Goal: Information Seeking & Learning: Learn about a topic

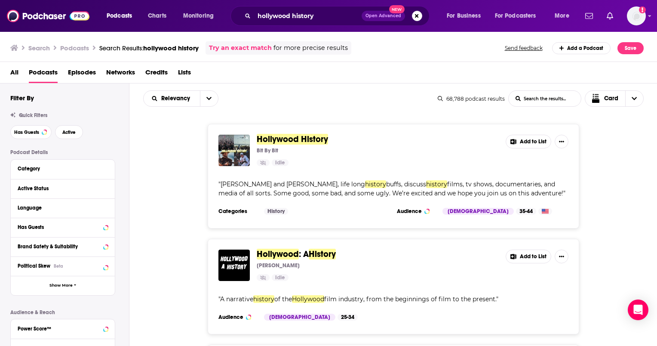
drag, startPoint x: 277, startPoint y: 139, endPoint x: 136, endPoint y: 142, distance: 140.7
click at [136, 142] on div "Hollywood History Bit By Bit Idle Add to List " Blake and Ross, life long histo…" at bounding box center [393, 176] width 528 height 105
click at [65, 132] on span "Active" at bounding box center [68, 132] width 13 height 5
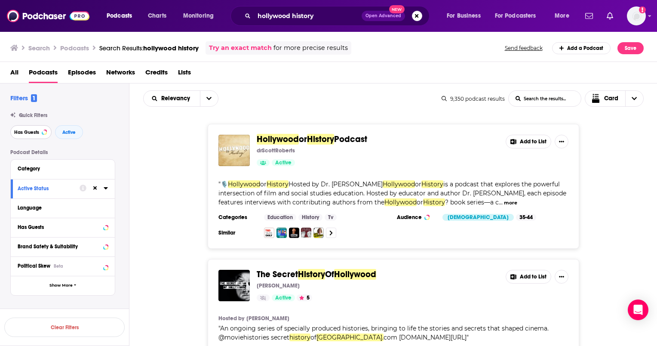
click at [31, 133] on span "Has Guests" at bounding box center [26, 132] width 25 height 5
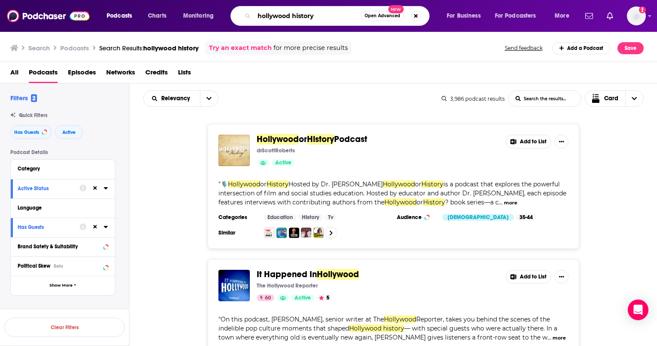
click at [277, 15] on input "hollywood history" at bounding box center [307, 16] width 107 height 14
type input "american history"
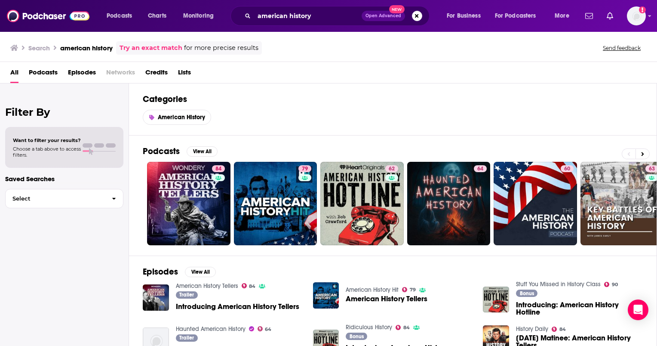
click at [45, 73] on span "Podcasts" at bounding box center [43, 74] width 29 height 18
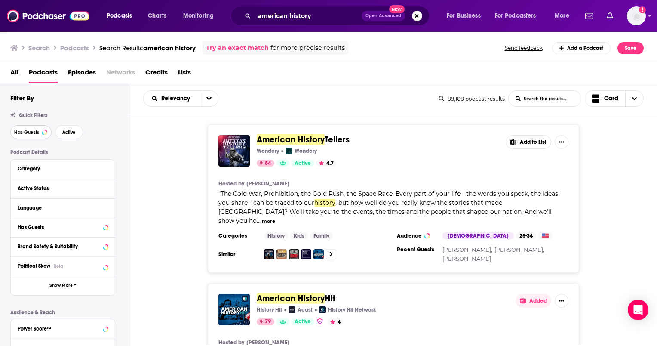
click at [37, 133] on span "Has Guests" at bounding box center [26, 132] width 25 height 5
click at [70, 136] on button "Active" at bounding box center [69, 132] width 28 height 14
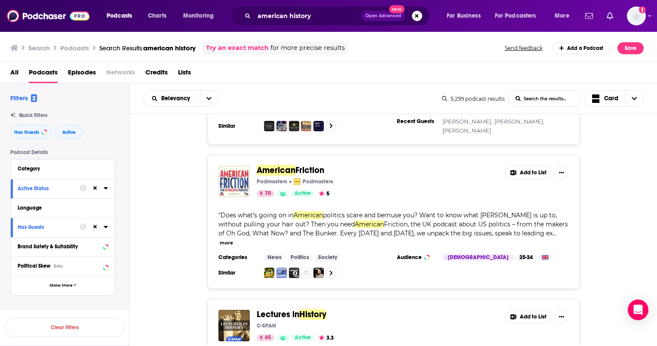
scroll to position [3332, 0]
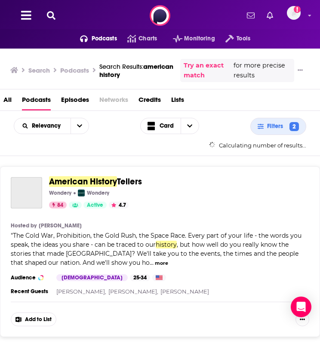
scroll to position [0, 0]
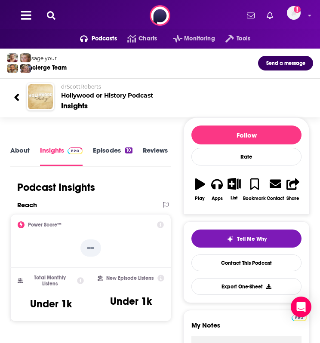
click at [101, 149] on link "Episodes 10" at bounding box center [113, 155] width 40 height 19
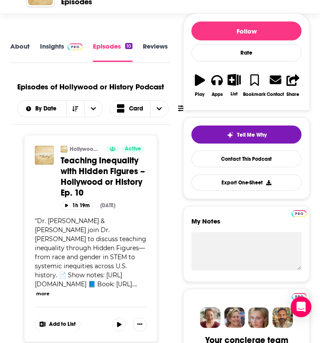
scroll to position [74, 0]
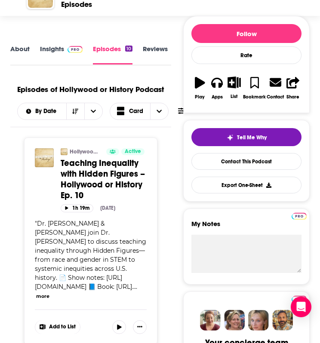
click at [19, 47] on link "About" at bounding box center [19, 54] width 19 height 19
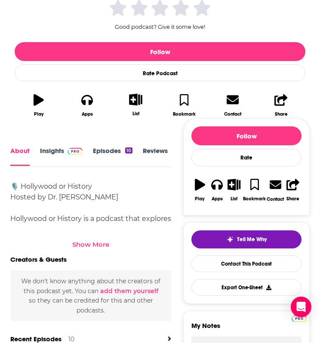
scroll to position [200, 0]
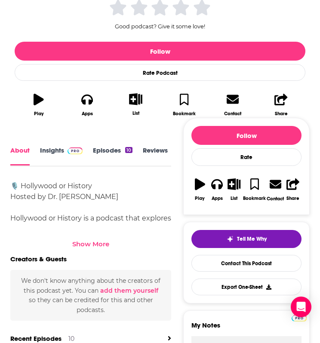
click at [94, 245] on div "Show More" at bounding box center [90, 244] width 37 height 8
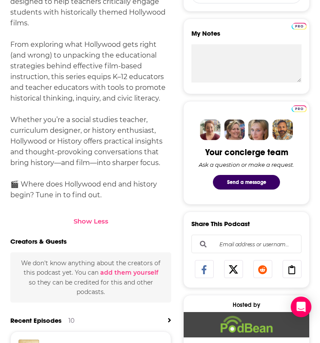
scroll to position [496, 0]
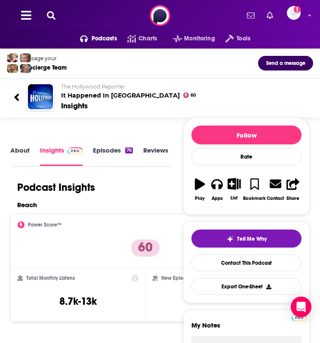
click at [23, 151] on link "About" at bounding box center [19, 155] width 19 height 19
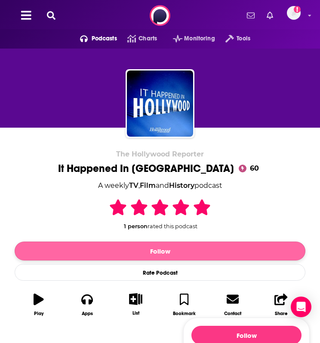
scroll to position [230, 0]
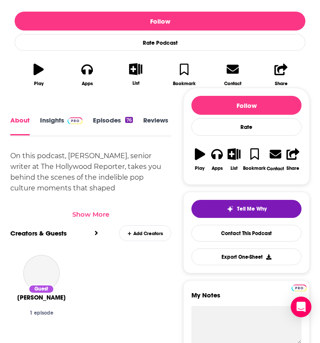
click at [101, 213] on div "Show More" at bounding box center [90, 214] width 37 height 8
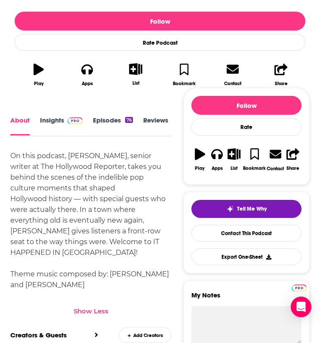
click at [54, 120] on link "Insights" at bounding box center [61, 126] width 43 height 19
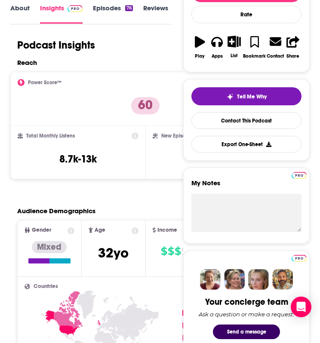
scroll to position [145, 0]
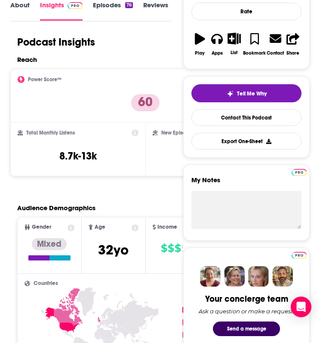
click at [108, 6] on link "Episodes 76" at bounding box center [113, 10] width 40 height 19
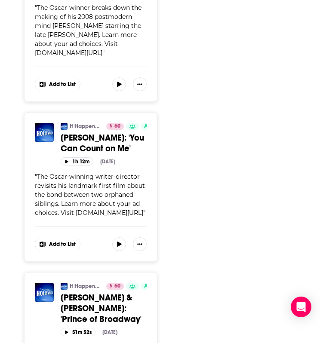
scroll to position [994, 0]
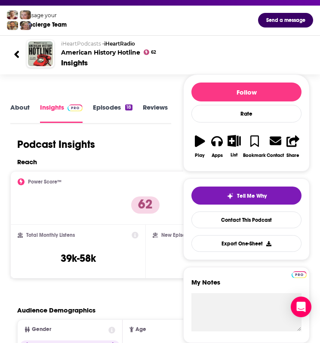
scroll to position [44, 0]
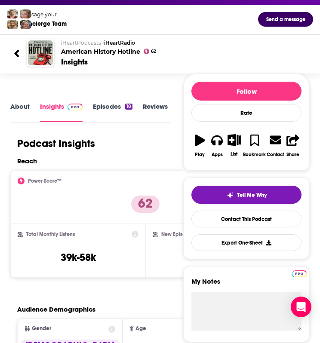
click at [19, 104] on link "About" at bounding box center [19, 111] width 19 height 19
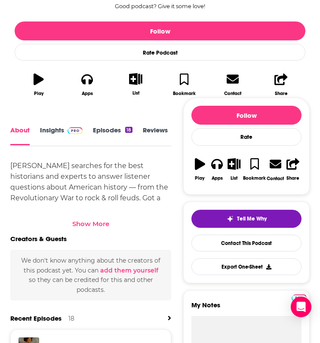
scroll to position [221, 0]
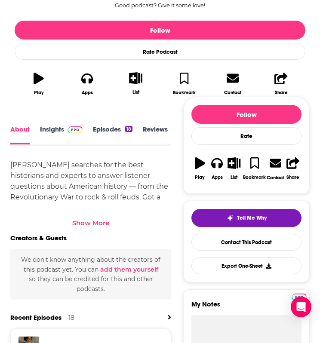
click at [103, 221] on div "Show More" at bounding box center [90, 223] width 37 height 8
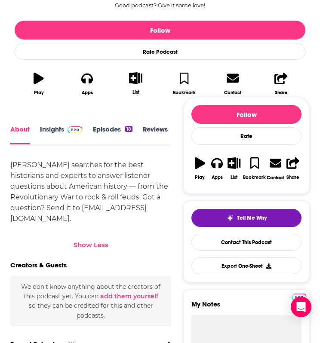
click at [100, 131] on link "Episodes 18" at bounding box center [113, 135] width 40 height 19
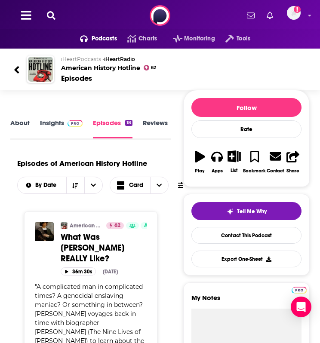
click at [48, 119] on link "Insights" at bounding box center [61, 129] width 43 height 20
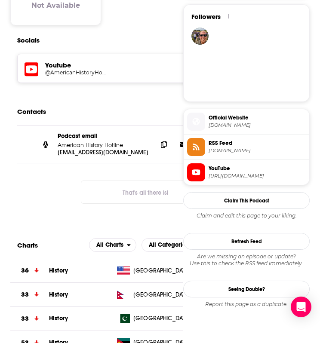
scroll to position [588, 0]
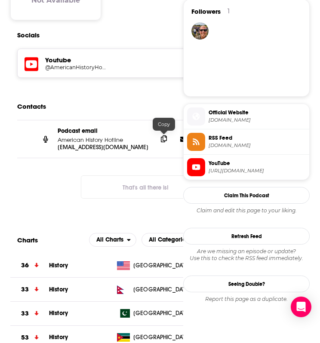
click at [165, 141] on icon at bounding box center [164, 138] width 6 height 7
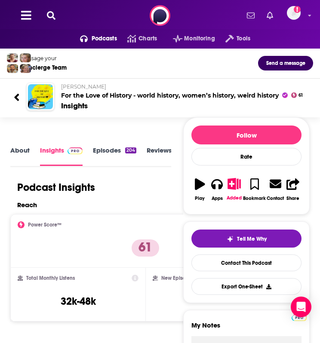
click at [107, 151] on link "Episodes 204" at bounding box center [114, 155] width 43 height 19
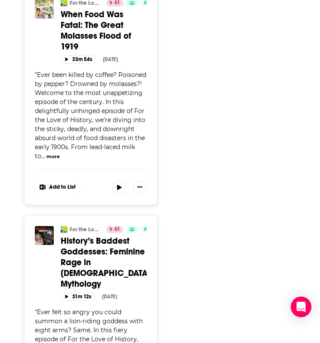
scroll to position [2185, 0]
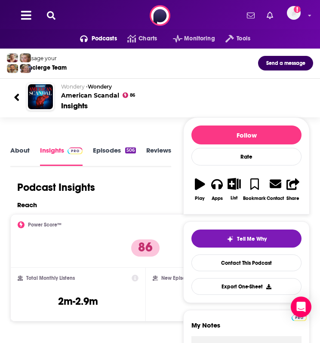
click at [105, 147] on link "Episodes 506" at bounding box center [114, 156] width 43 height 20
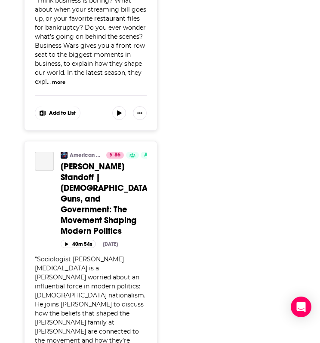
scroll to position [2364, 0]
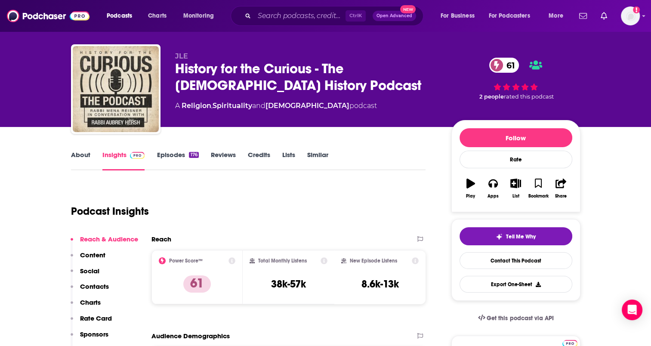
scroll to position [12, 0]
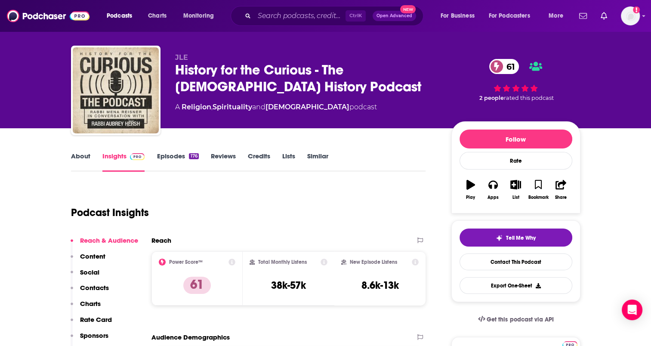
click at [162, 153] on link "Episodes 176" at bounding box center [178, 162] width 42 height 20
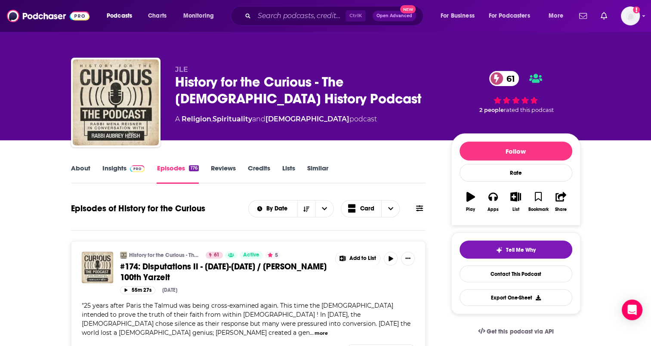
click at [110, 165] on link "Insights" at bounding box center [123, 174] width 43 height 20
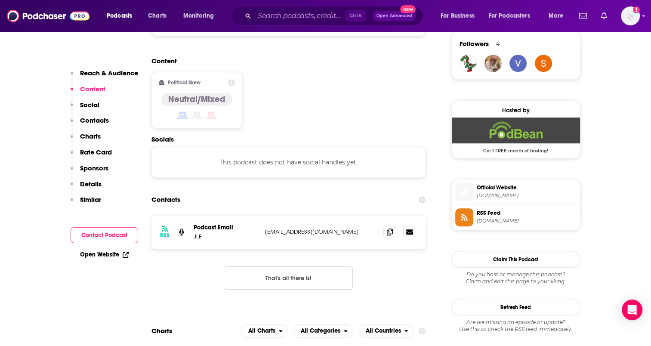
scroll to position [631, 0]
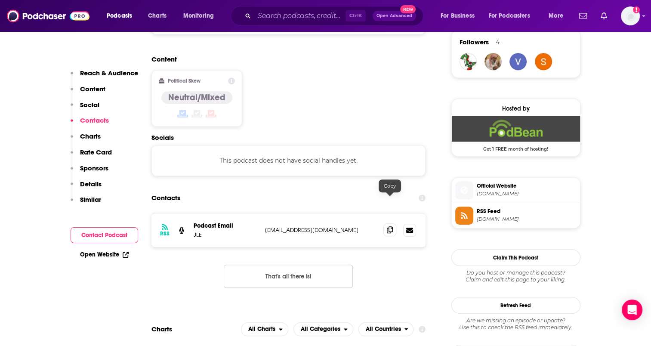
click at [389, 226] on icon at bounding box center [390, 229] width 6 height 7
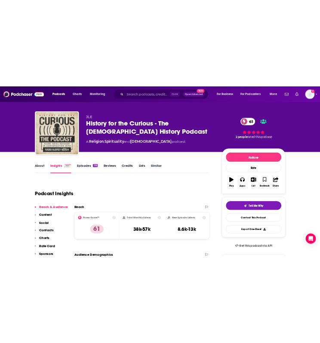
scroll to position [0, 0]
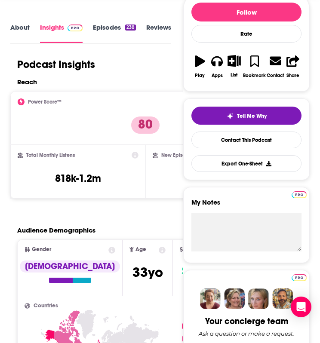
scroll to position [124, 0]
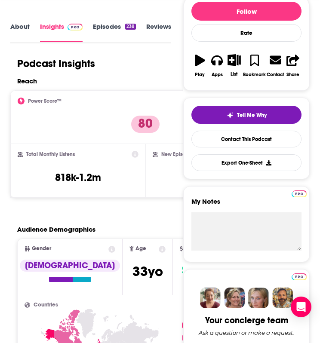
click at [112, 29] on link "Episodes 238" at bounding box center [114, 31] width 43 height 19
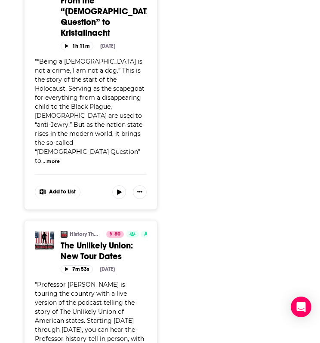
scroll to position [1667, 0]
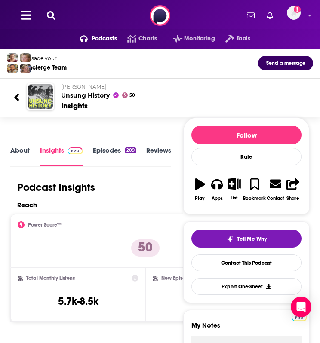
click at [112, 149] on link "Episodes 209" at bounding box center [114, 155] width 43 height 19
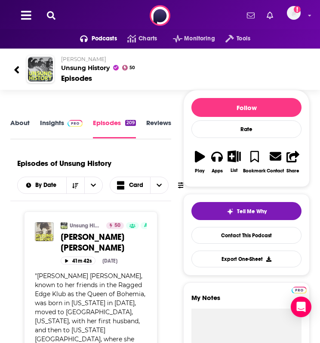
click at [19, 125] on link "About" at bounding box center [19, 129] width 19 height 20
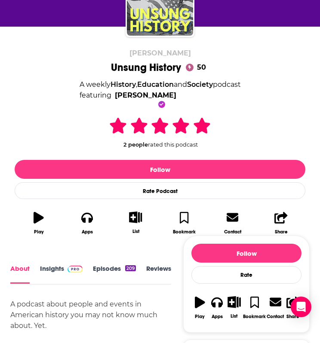
scroll to position [108, 0]
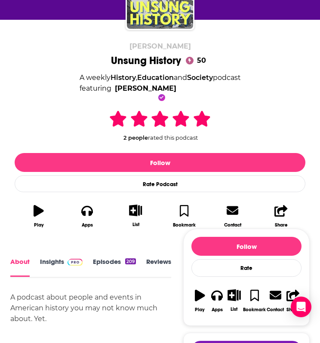
click at [55, 259] on link "Insights" at bounding box center [61, 267] width 43 height 19
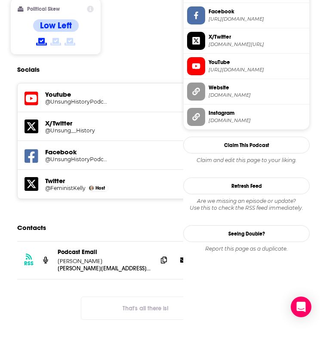
scroll to position [740, 0]
click at [164, 253] on span at bounding box center [163, 259] width 13 height 13
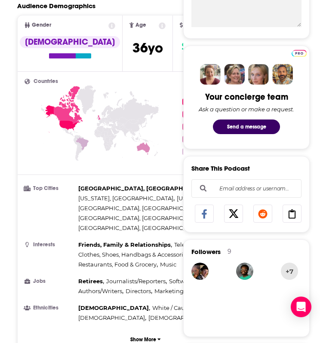
scroll to position [314, 0]
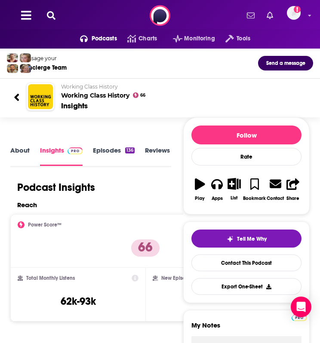
click at [104, 150] on link "Episodes 136" at bounding box center [114, 155] width 42 height 19
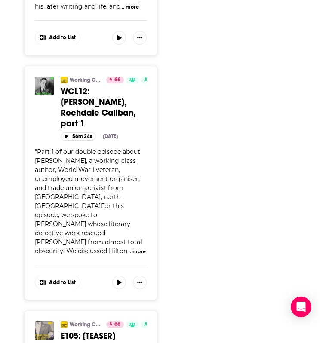
scroll to position [2123, 0]
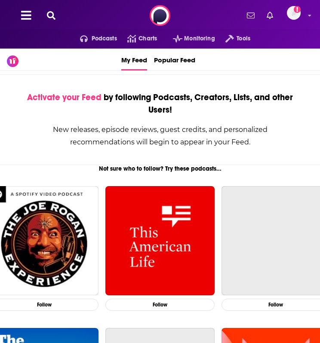
click at [51, 16] on icon at bounding box center [51, 15] width 9 height 9
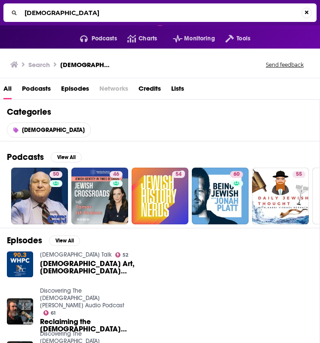
click at [51, 16] on input "jewish" at bounding box center [161, 13] width 280 height 14
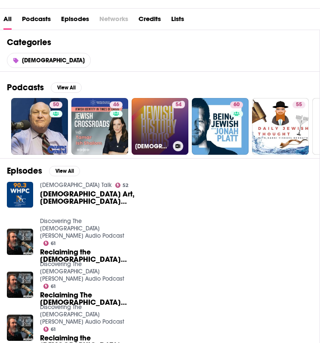
scroll to position [70, 0]
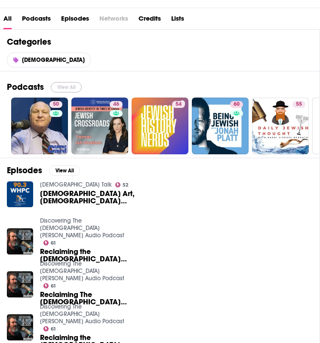
click at [72, 85] on button "View All" at bounding box center [66, 87] width 31 height 10
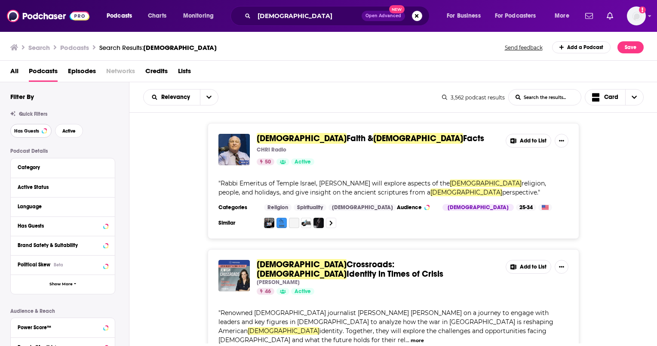
click at [35, 132] on span "Has Guests" at bounding box center [26, 131] width 25 height 5
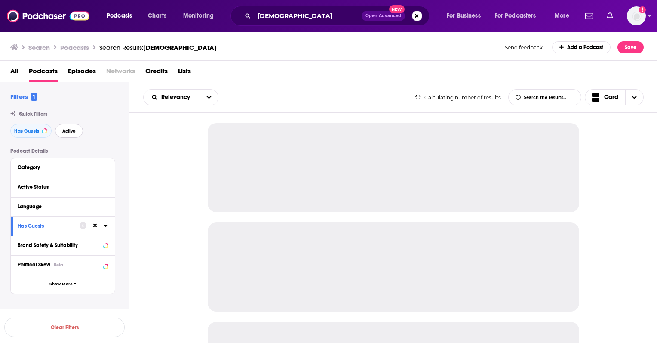
click at [65, 132] on span "Active" at bounding box center [68, 131] width 13 height 5
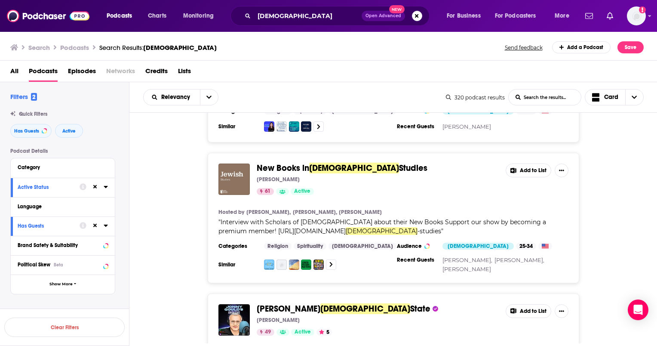
scroll to position [772, 0]
click at [210, 97] on icon "open menu" at bounding box center [208, 97] width 5 height 3
click at [171, 169] on span "Power Score" at bounding box center [186, 170] width 51 height 5
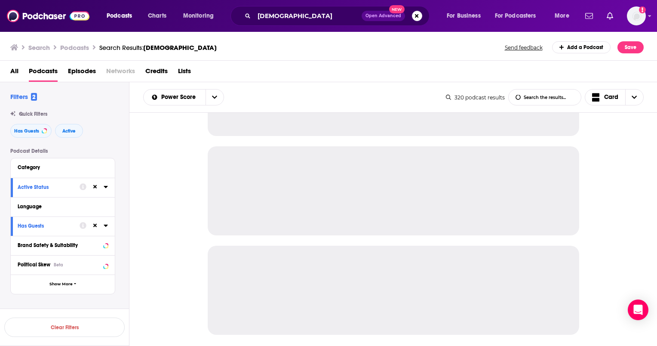
click at [320, 204] on div at bounding box center [394, 190] width 372 height 89
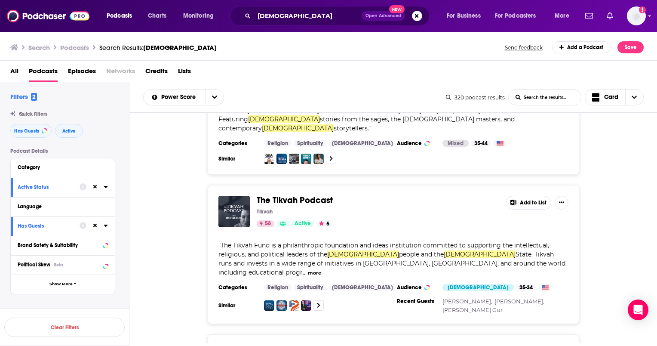
scroll to position [3281, 0]
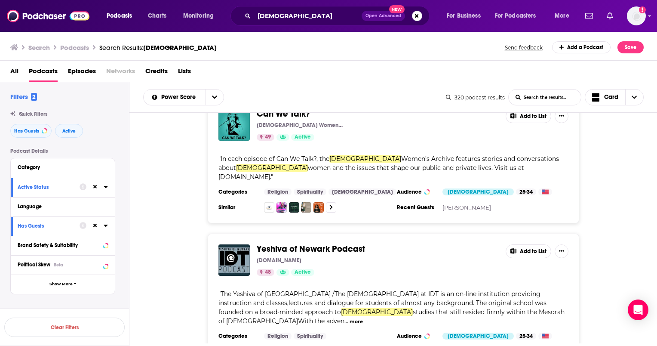
scroll to position [6605, 0]
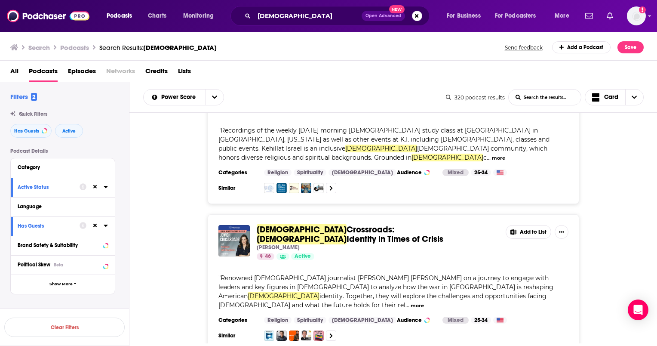
scroll to position [8519, 0]
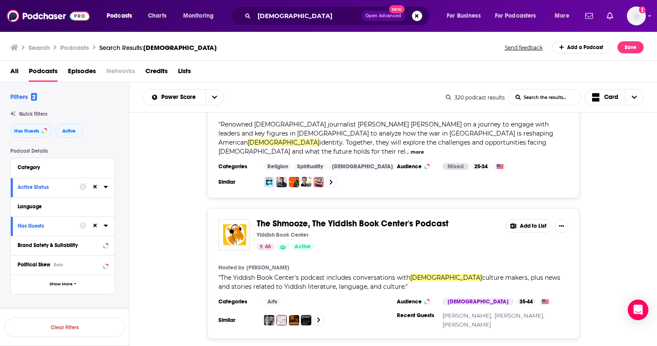
scroll to position [8675, 0]
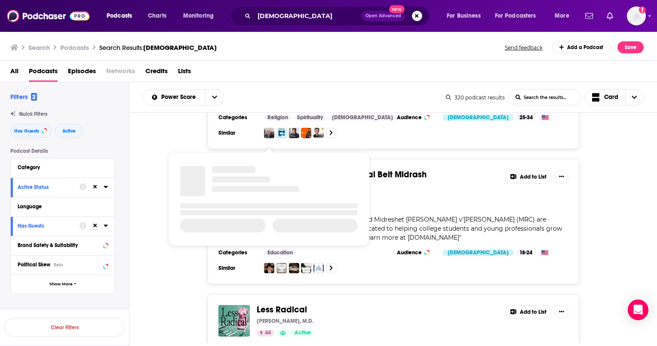
scroll to position [9993, 0]
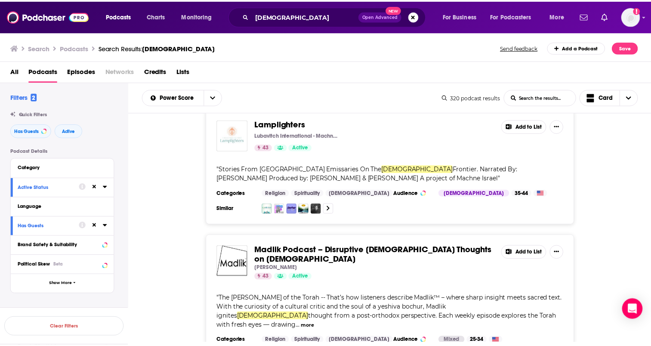
scroll to position [11533, 0]
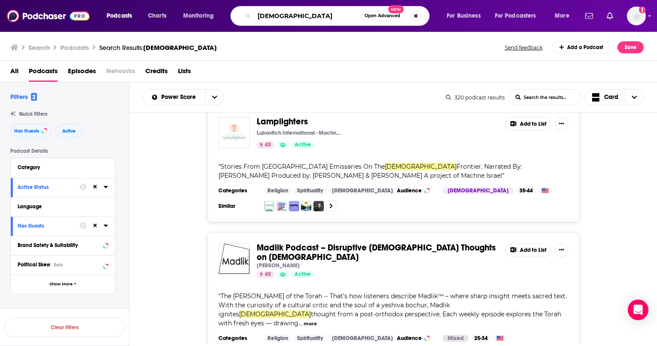
click at [314, 17] on input "jewish" at bounding box center [307, 16] width 107 height 14
type input "jewish history"
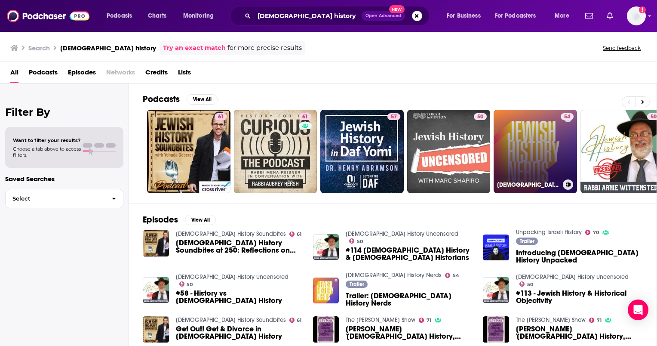
click at [320, 160] on link "54 Jewish History Nerds" at bounding box center [535, 151] width 83 height 83
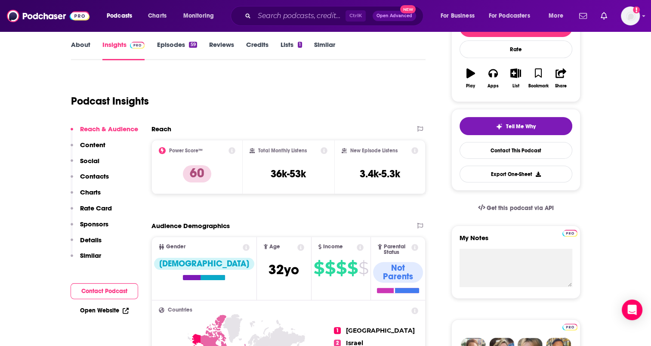
scroll to position [123, 0]
click at [174, 45] on link "Episodes 59" at bounding box center [177, 51] width 40 height 20
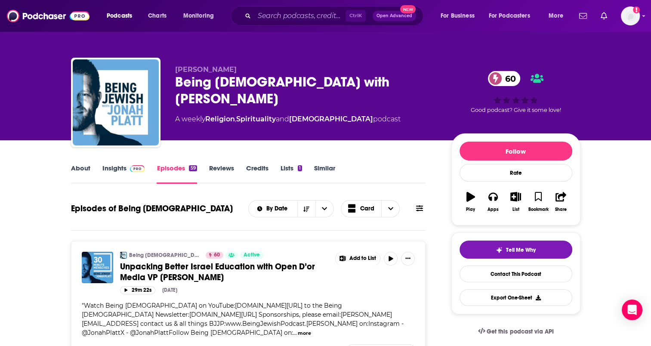
click at [115, 169] on link "Insights" at bounding box center [123, 174] width 43 height 20
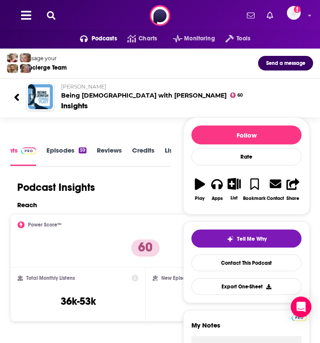
click at [65, 150] on link "Episodes 59" at bounding box center [66, 155] width 40 height 19
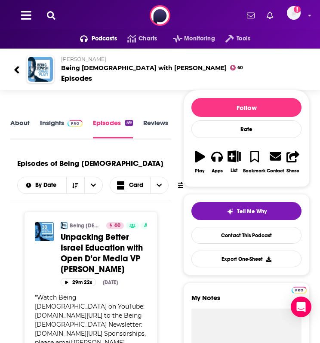
click at [17, 126] on link "About" at bounding box center [19, 129] width 19 height 20
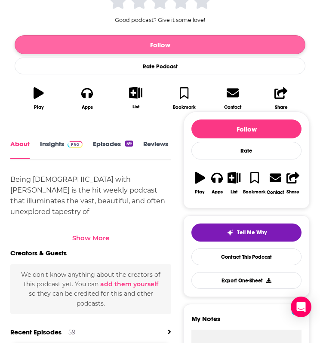
scroll to position [204, 0]
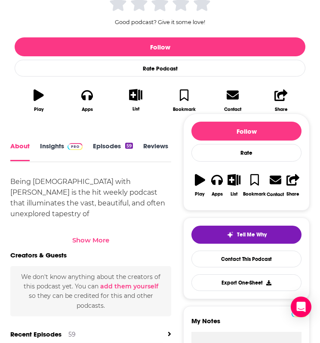
click at [47, 148] on link "Insights" at bounding box center [61, 151] width 43 height 19
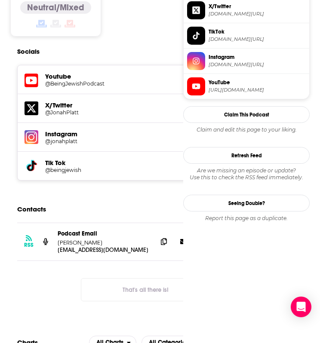
scroll to position [746, 0]
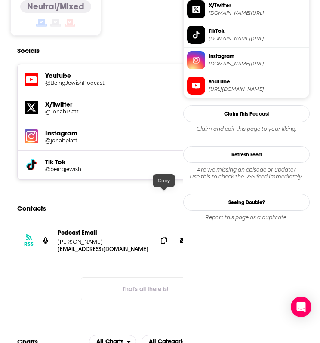
click at [165, 237] on icon at bounding box center [164, 240] width 6 height 7
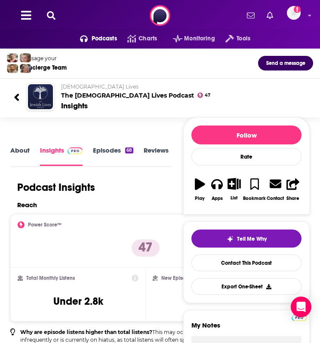
click at [99, 148] on link "Episodes 68" at bounding box center [113, 155] width 40 height 19
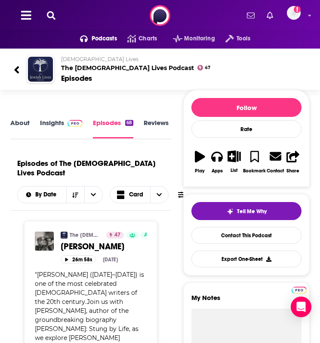
click at [50, 121] on link "Insights" at bounding box center [61, 129] width 43 height 20
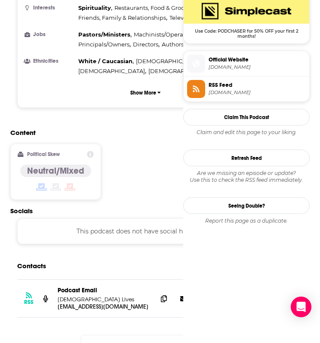
scroll to position [676, 0]
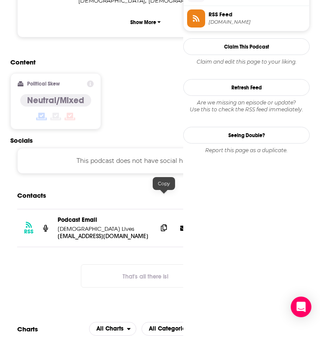
click at [164, 225] on icon at bounding box center [164, 228] width 6 height 7
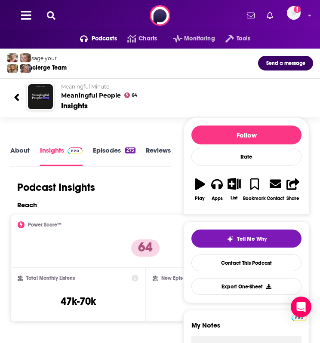
click at [114, 149] on link "Episodes 273" at bounding box center [114, 155] width 43 height 19
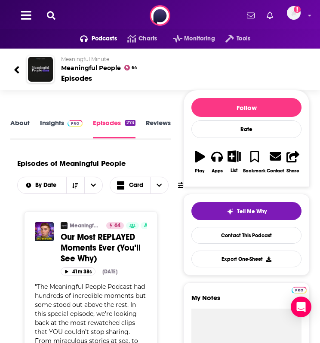
click at [52, 121] on link "Insights" at bounding box center [61, 129] width 43 height 20
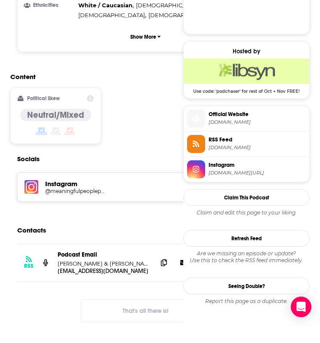
scroll to position [651, 0]
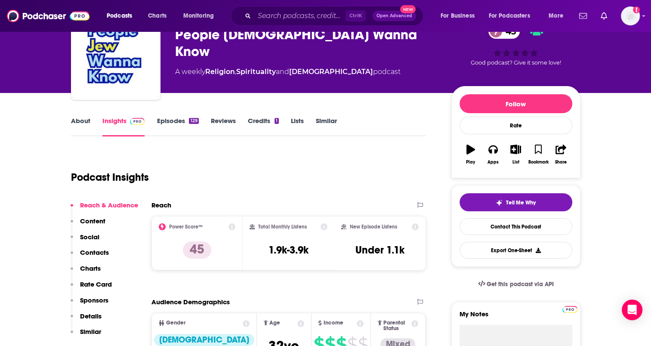
scroll to position [41, 0]
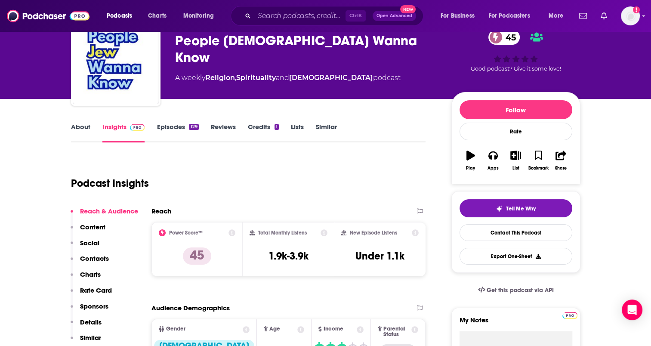
click at [181, 127] on link "Episodes 129" at bounding box center [178, 133] width 42 height 20
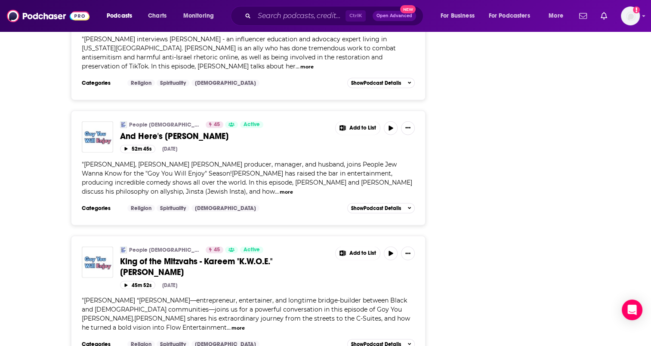
scroll to position [2111, 0]
